Goal: Browse casually

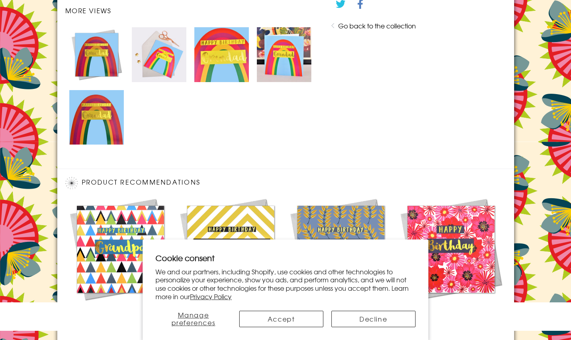
scroll to position [549, 0]
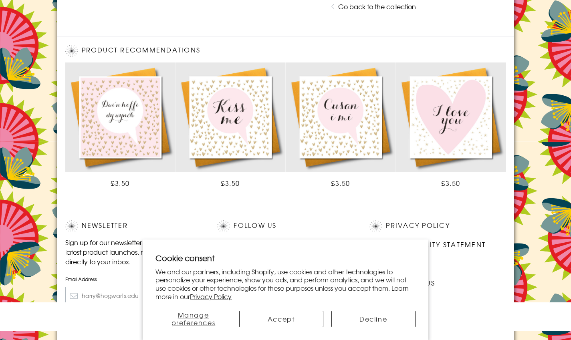
scroll to position [417, 0]
